Goal: Information Seeking & Learning: Learn about a topic

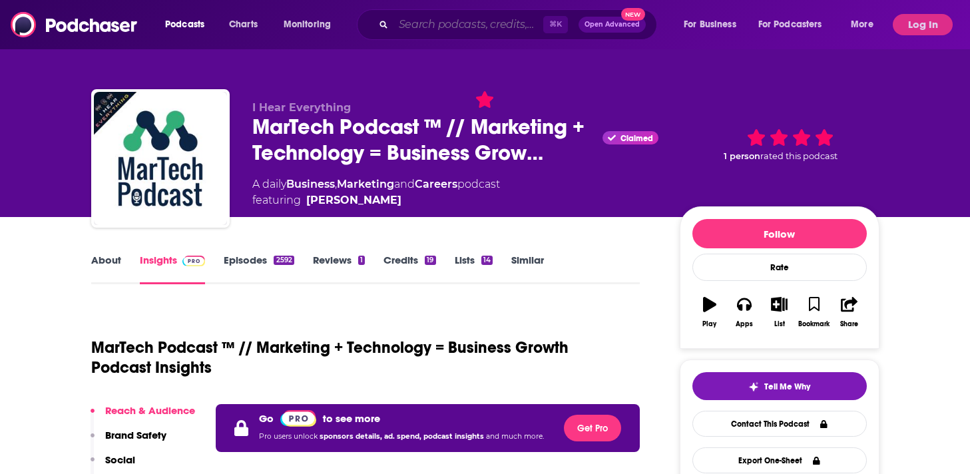
click at [478, 24] on input "Search podcasts, credits, & more..." at bounding box center [468, 24] width 150 height 21
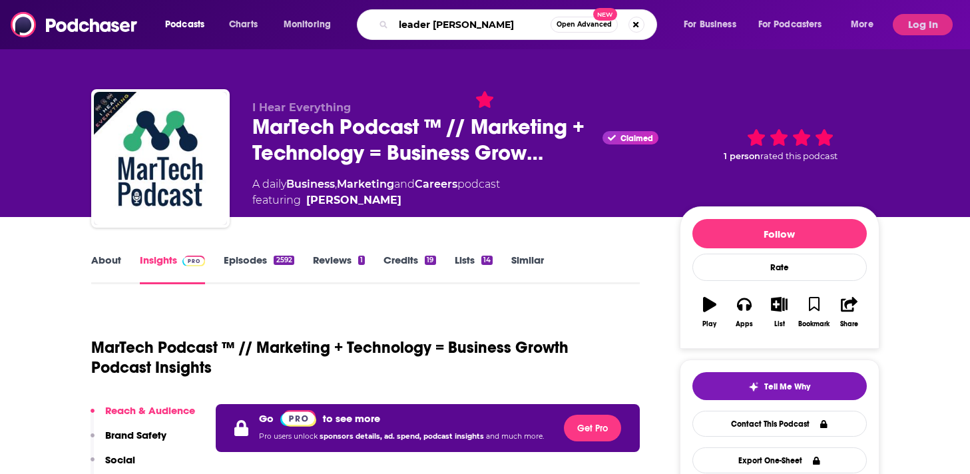
type input "leader generation"
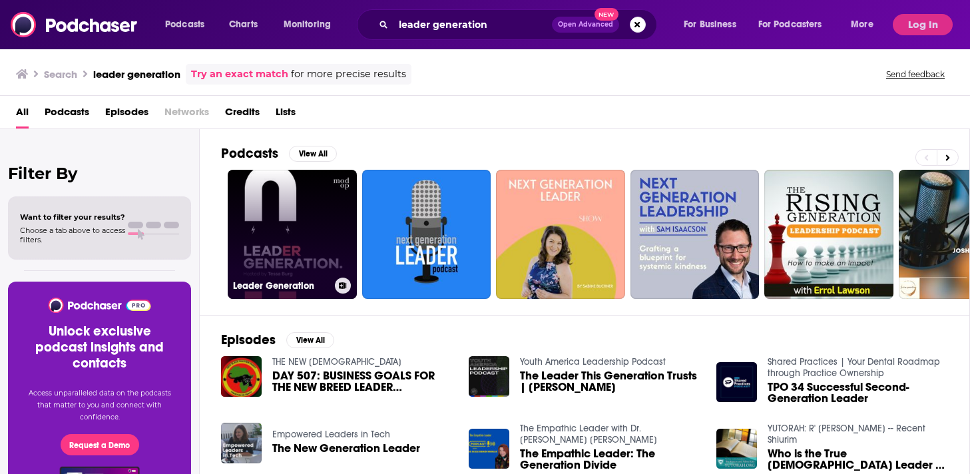
click at [304, 240] on link "Leader Generation" at bounding box center [292, 234] width 129 height 129
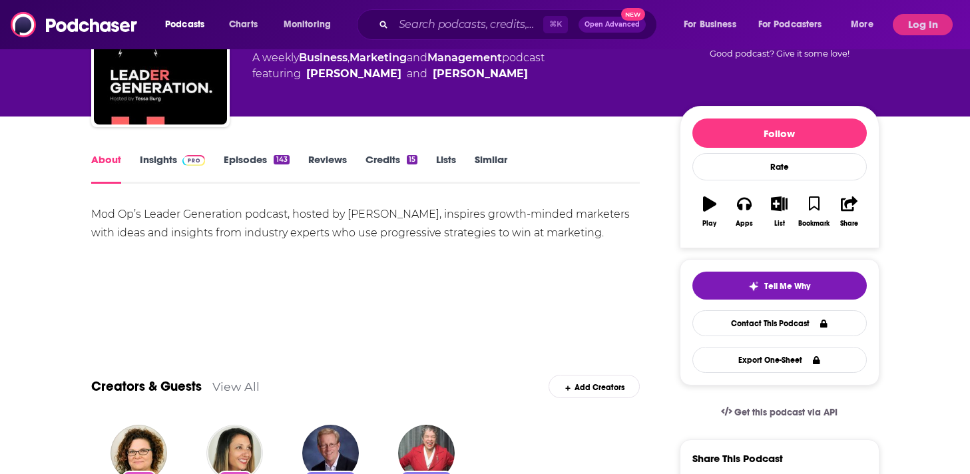
scroll to position [83, 0]
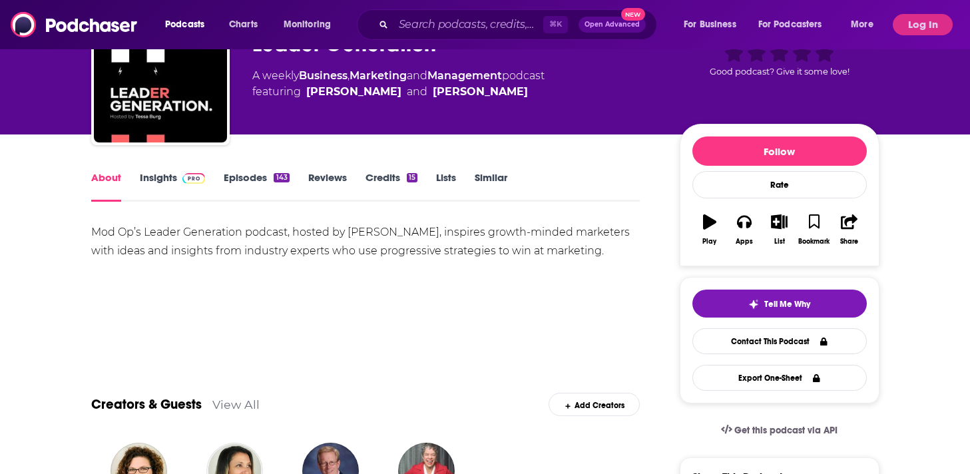
click at [142, 186] on link "Insights" at bounding box center [173, 186] width 66 height 31
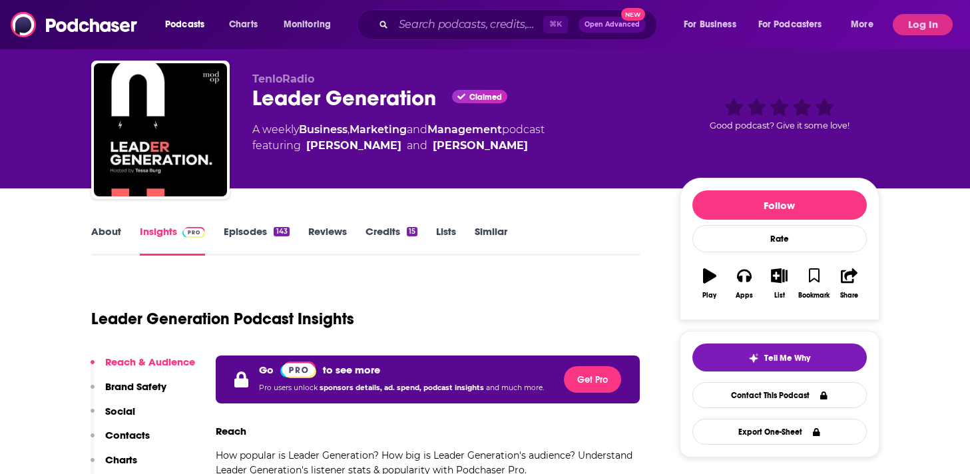
scroll to position [13, 0]
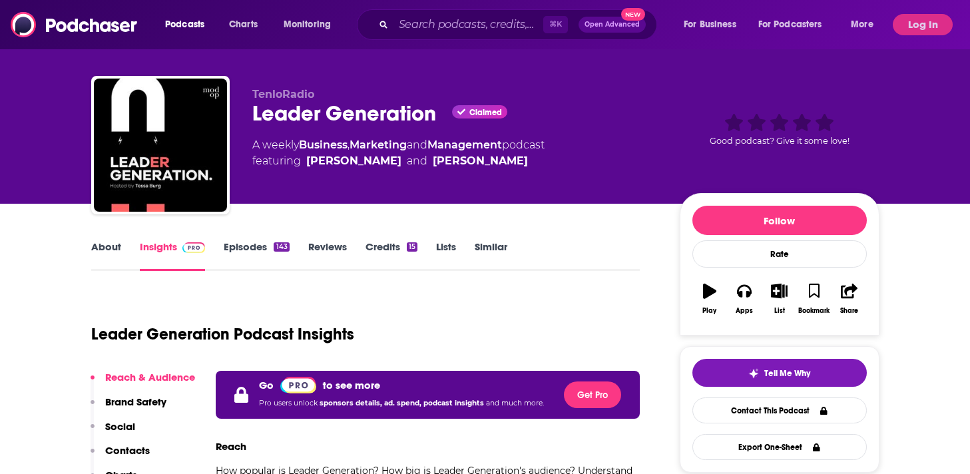
click at [104, 252] on link "About" at bounding box center [106, 255] width 30 height 31
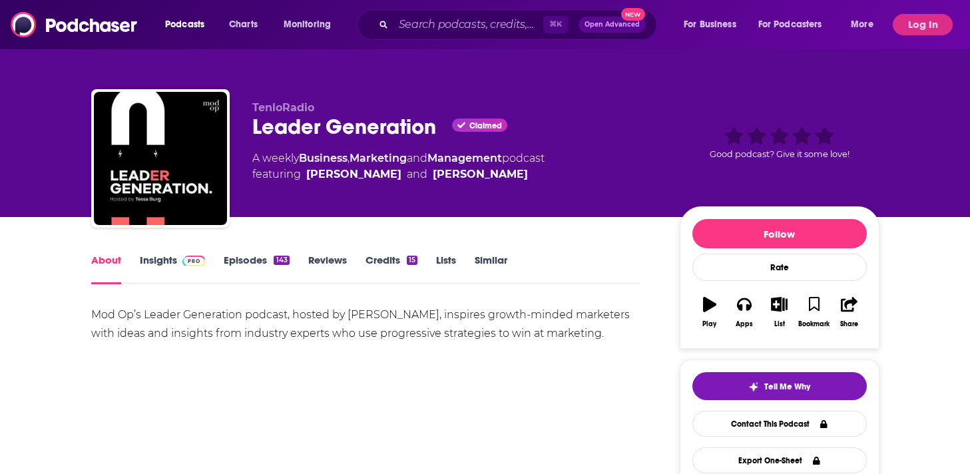
click at [321, 262] on link "Reviews" at bounding box center [327, 269] width 39 height 31
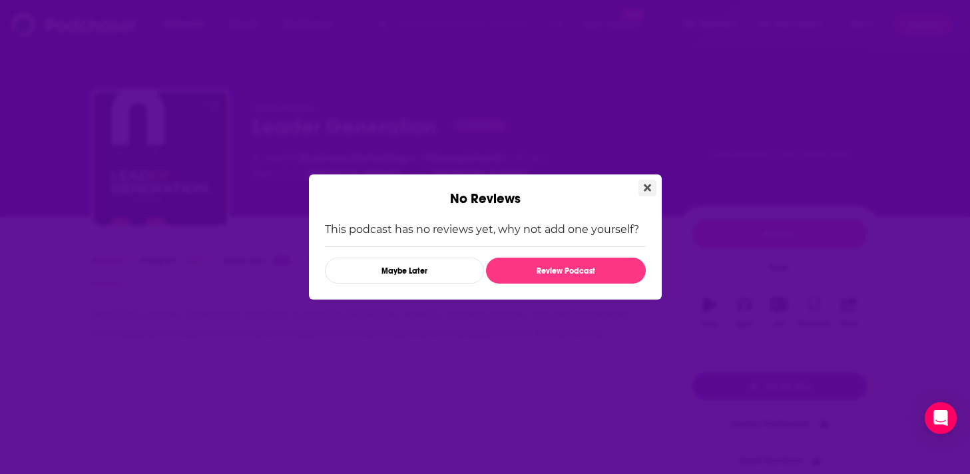
click at [648, 186] on icon "Close" at bounding box center [647, 187] width 7 height 7
